Goal: Information Seeking & Learning: Learn about a topic

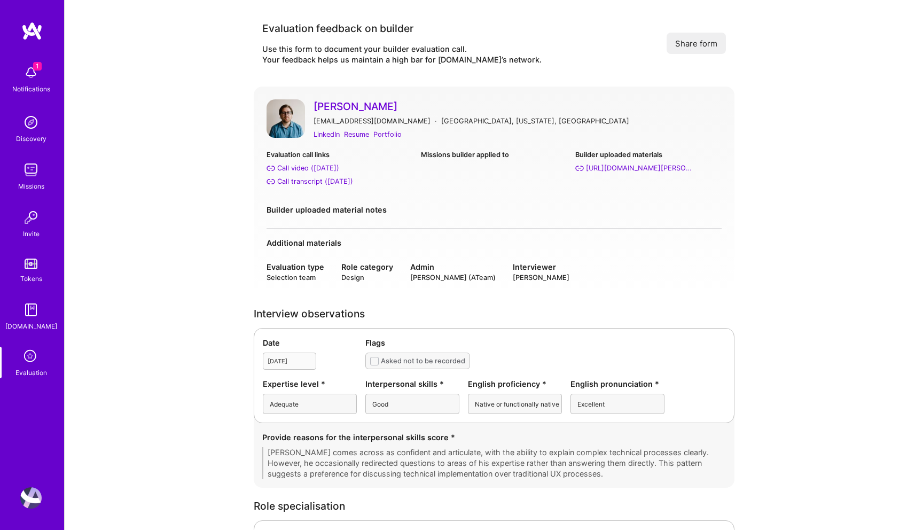
scroll to position [363, 0]
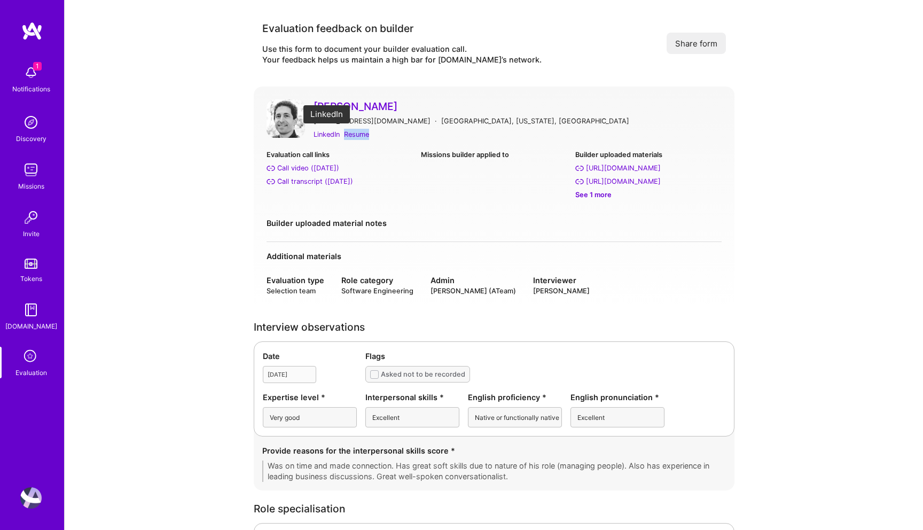
click at [333, 136] on div "LinkedIn" at bounding box center [327, 134] width 26 height 11
click at [333, 135] on div "LinkedIn" at bounding box center [327, 134] width 26 height 11
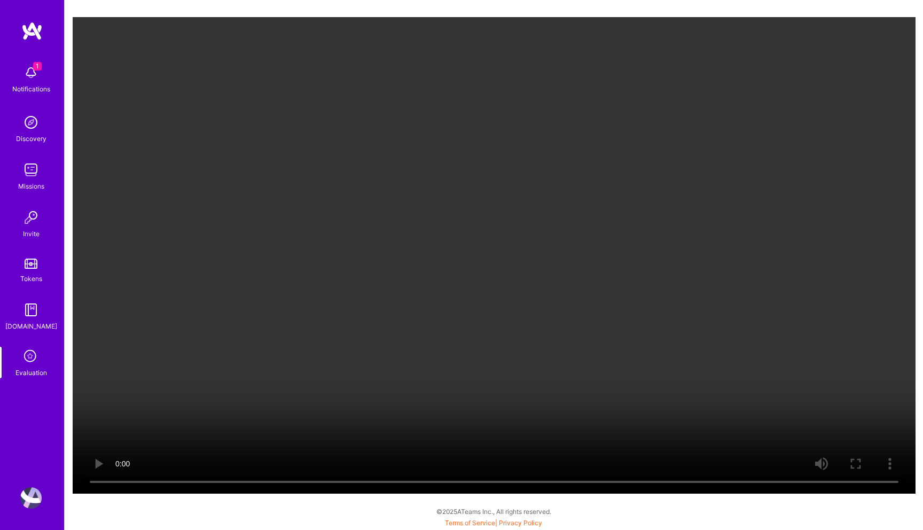
click at [715, 263] on video "Your browser does not support the video tag." at bounding box center [494, 255] width 843 height 477
click at [606, 285] on video "Your browser does not support the video tag." at bounding box center [494, 255] width 843 height 477
click at [574, 361] on video "Your browser does not support the video tag." at bounding box center [494, 255] width 843 height 477
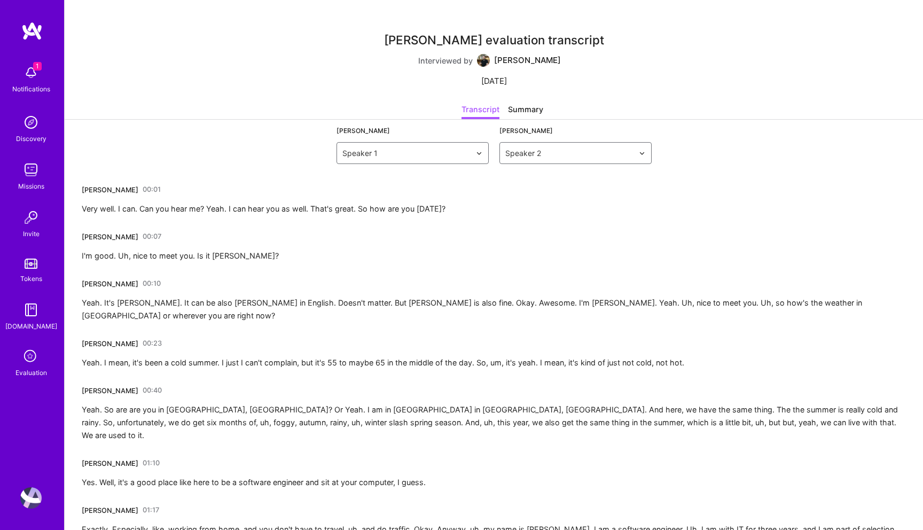
click at [543, 335] on div "Seth Levy 00:23 Yeah. I mean, it's been a cold summer. I just I can't complain,…" at bounding box center [383, 352] width 603 height 34
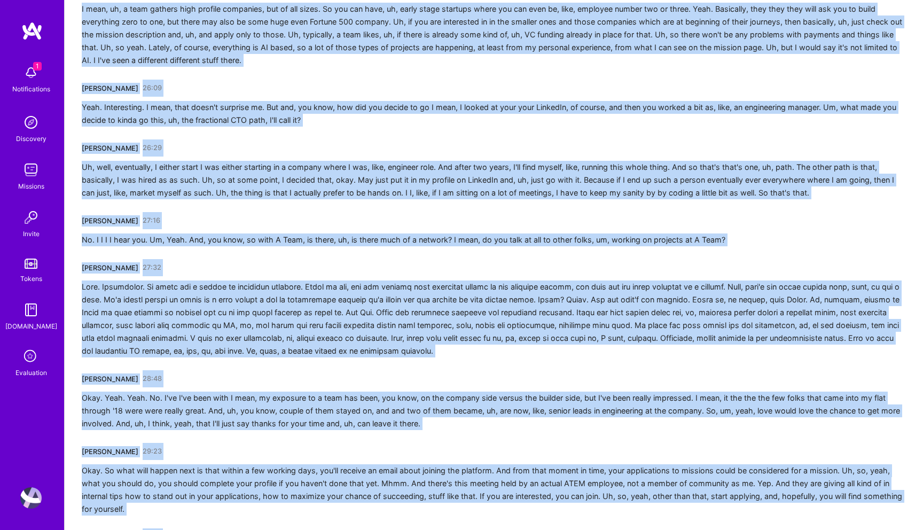
scroll to position [3093, 0]
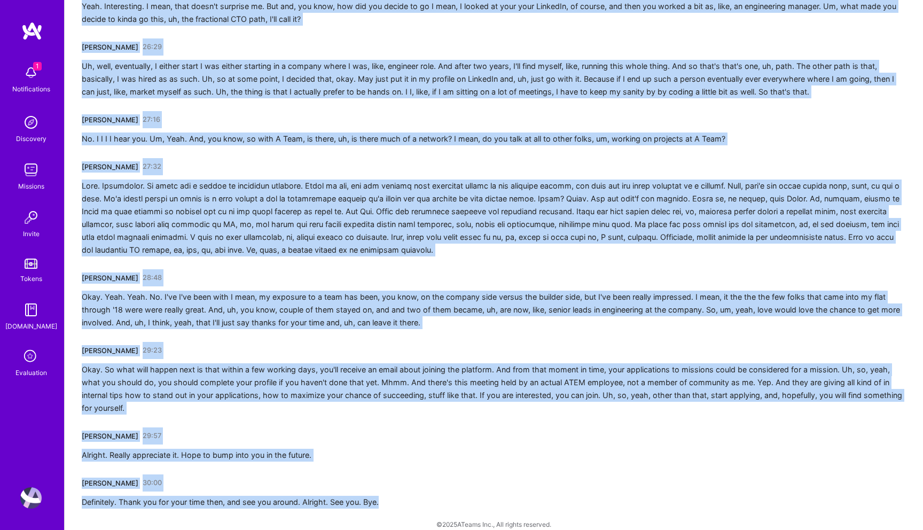
drag, startPoint x: 83, startPoint y: 191, endPoint x: 414, endPoint y: 530, distance: 473.5
copy div "Piotr Bochenek 00:01 Very well. I can. Can you hear me? Yeah. I can hear you as…"
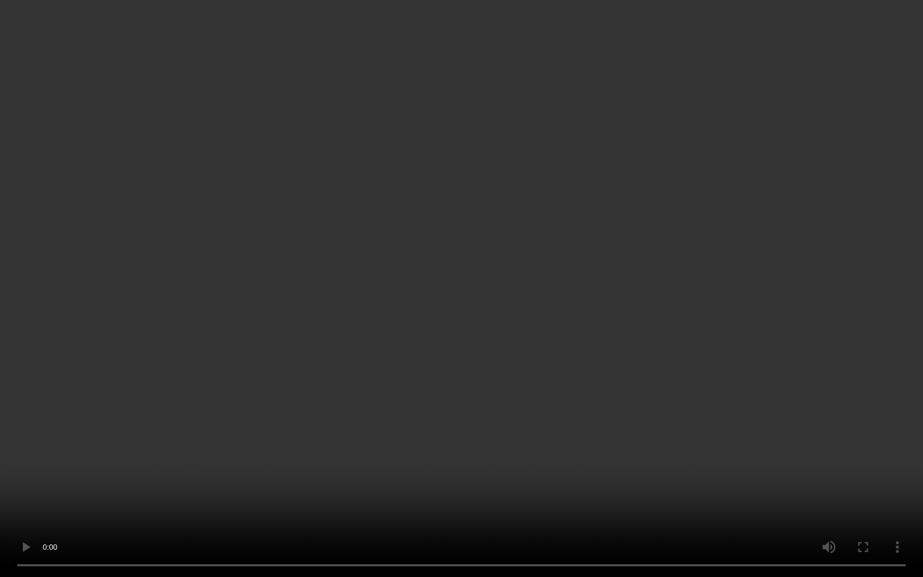
click at [860, 262] on video "Your browser does not support the video tag." at bounding box center [461, 288] width 923 height 577
click at [746, 340] on video "Your browser does not support the video tag." at bounding box center [461, 288] width 923 height 577
click at [777, 324] on video "Your browser does not support the video tag." at bounding box center [461, 288] width 923 height 577
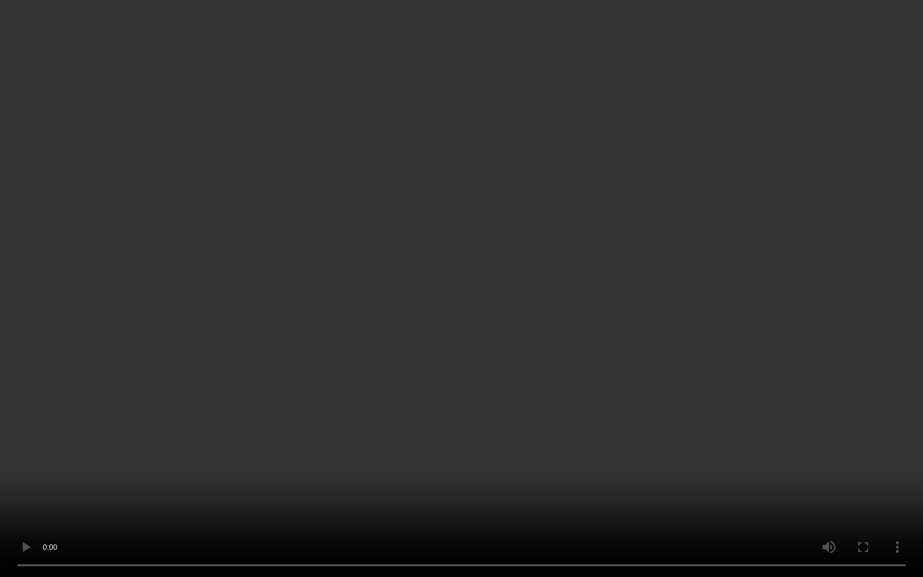
click at [777, 324] on video "Your browser does not support the video tag." at bounding box center [461, 288] width 923 height 577
click at [546, 407] on video "Your browser does not support the video tag." at bounding box center [461, 288] width 923 height 577
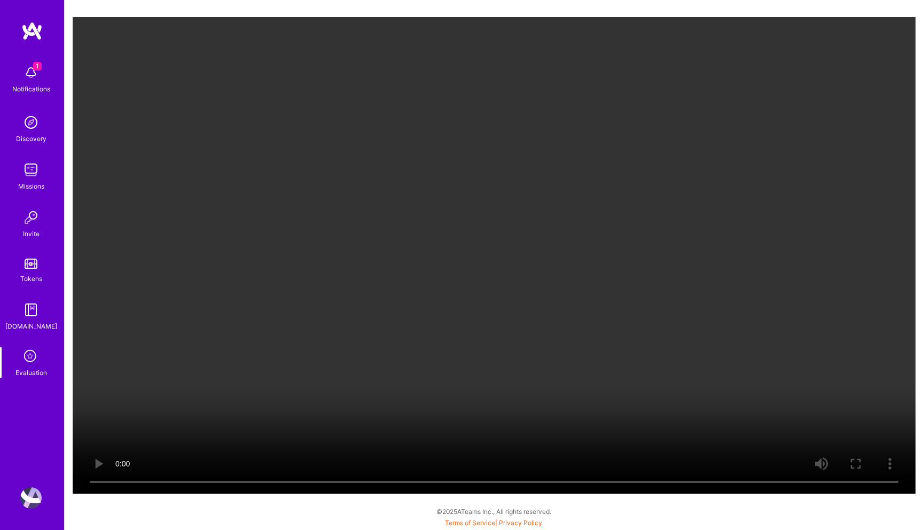
click at [515, 283] on video "Your browser does not support the video tag." at bounding box center [494, 255] width 843 height 477
